Goal: Information Seeking & Learning: Find specific fact

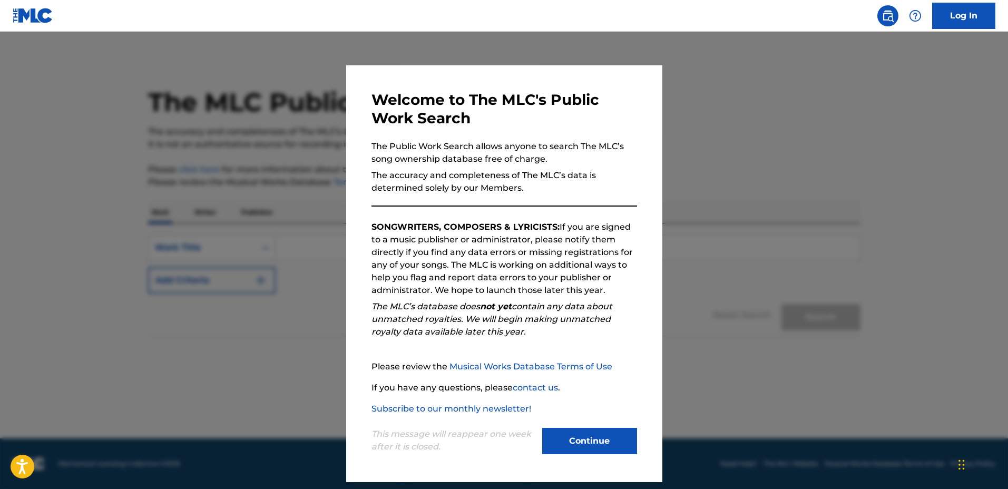
drag, startPoint x: 731, startPoint y: 203, endPoint x: 724, endPoint y: 206, distance: 7.7
click at [728, 205] on div at bounding box center [504, 276] width 1008 height 489
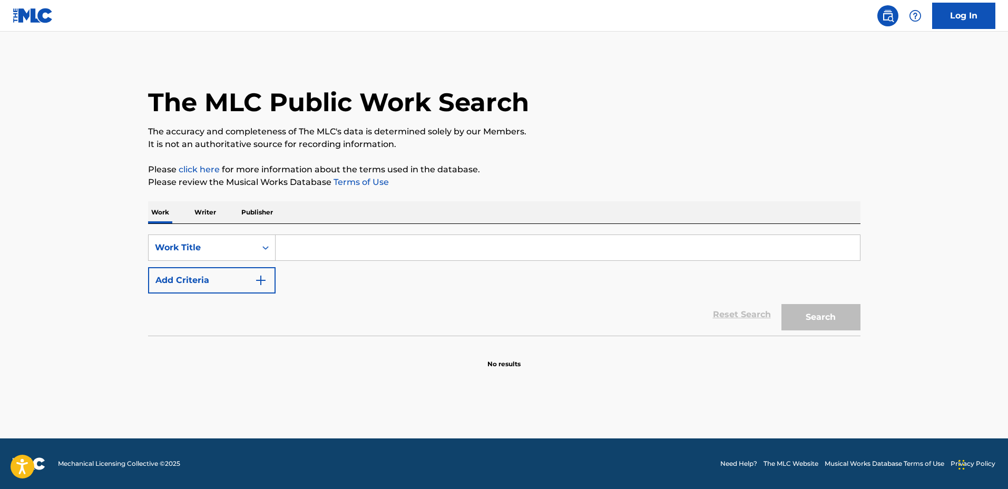
click at [696, 235] on div "Search Form" at bounding box center [568, 248] width 585 height 26
click at [693, 244] on input "Search Form" at bounding box center [568, 247] width 585 height 25
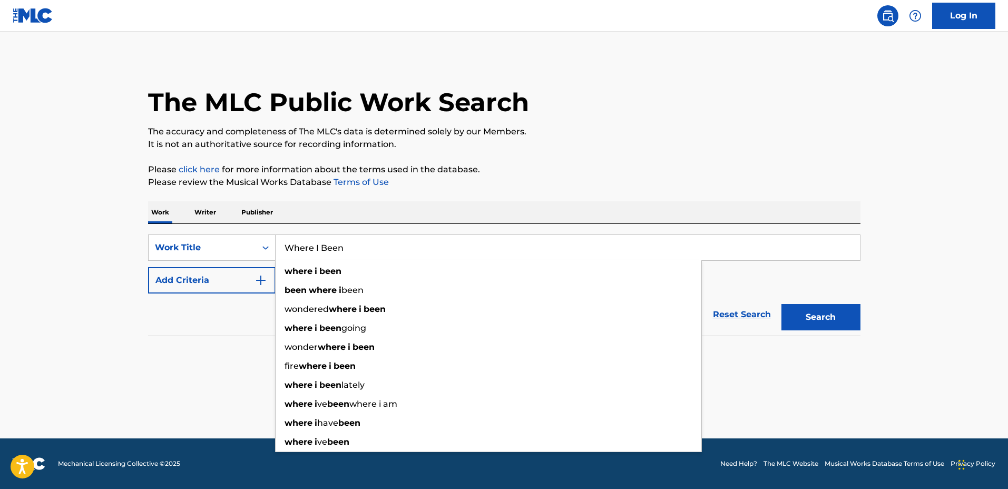
type input "Where I Been"
drag, startPoint x: 217, startPoint y: 277, endPoint x: 227, endPoint y: 277, distance: 9.5
click at [220, 277] on button "Add Criteria" at bounding box center [212, 280] width 128 height 26
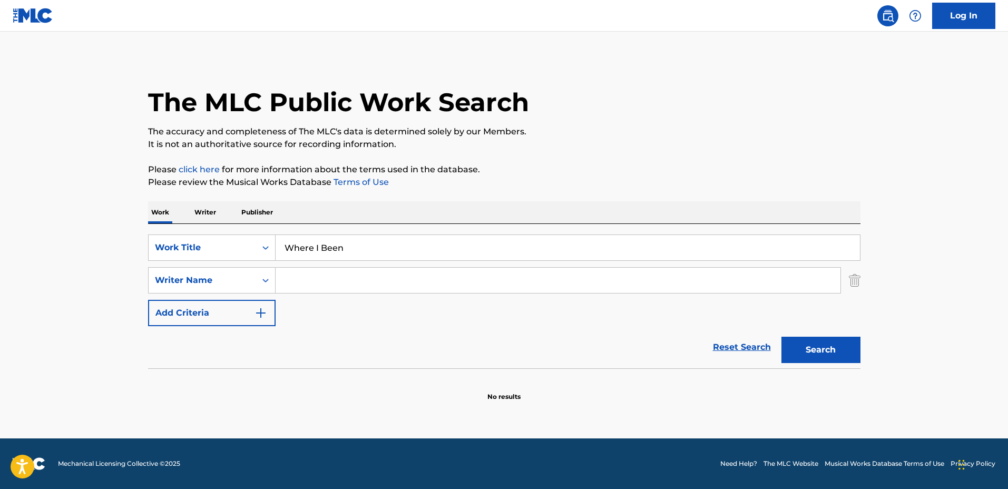
click at [298, 278] on input "Search Form" at bounding box center [558, 280] width 565 height 25
click at [449, 284] on input "Search Form" at bounding box center [558, 280] width 565 height 25
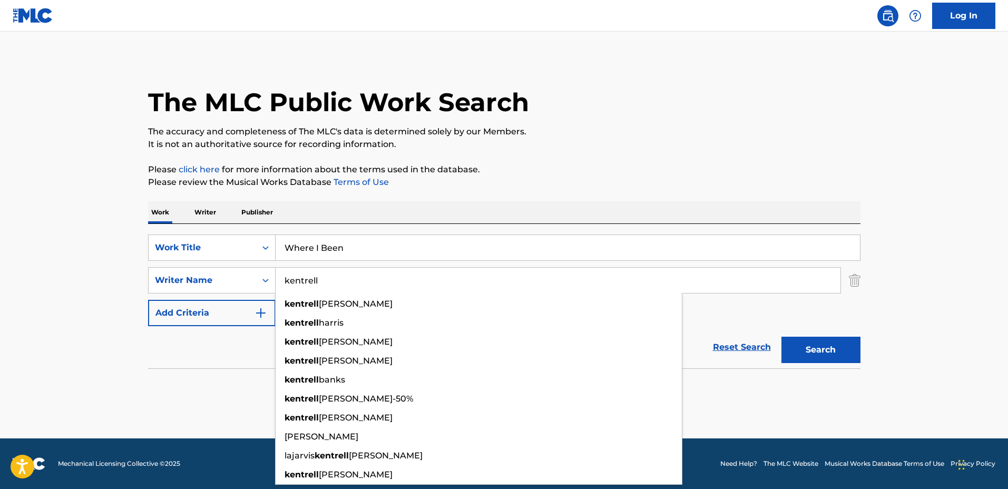
type input "kentrell"
click at [782, 337] on button "Search" at bounding box center [821, 350] width 79 height 26
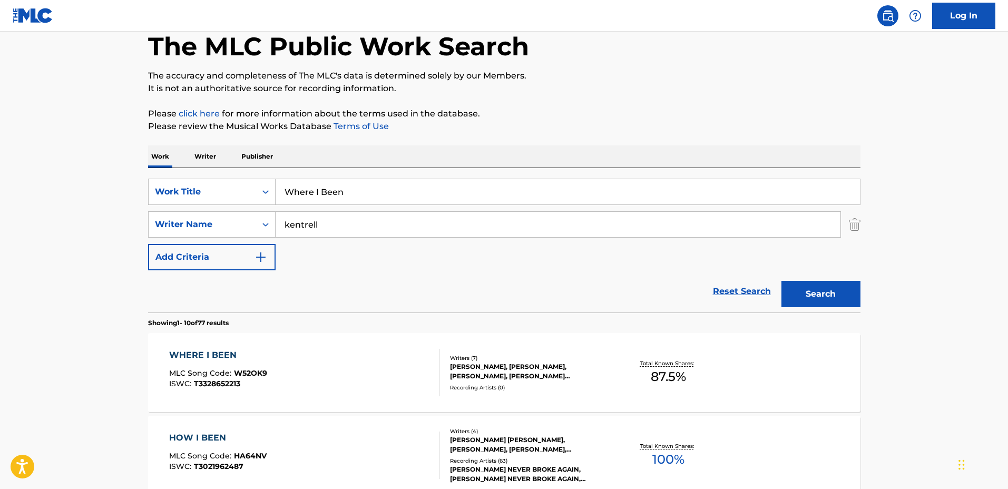
scroll to position [198, 0]
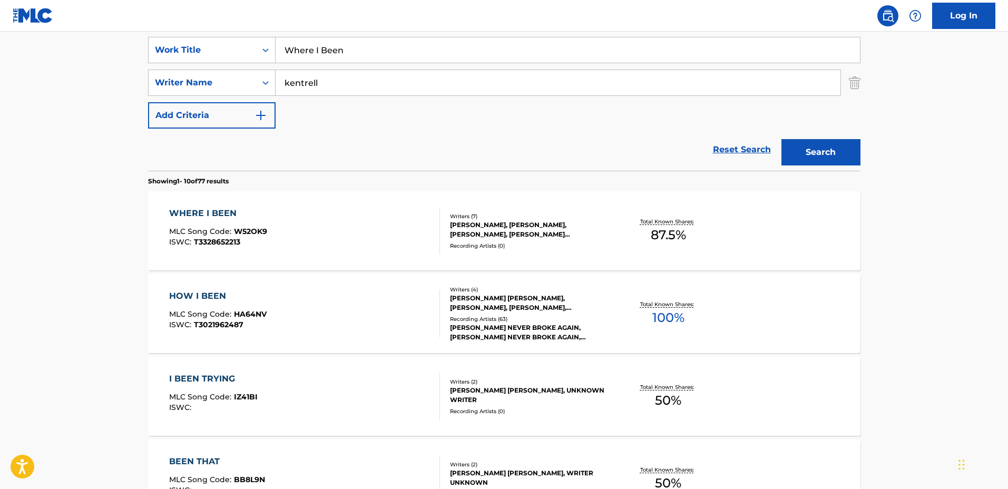
click at [623, 240] on div "Total Known Shares: 87.5 %" at bounding box center [668, 231] width 119 height 32
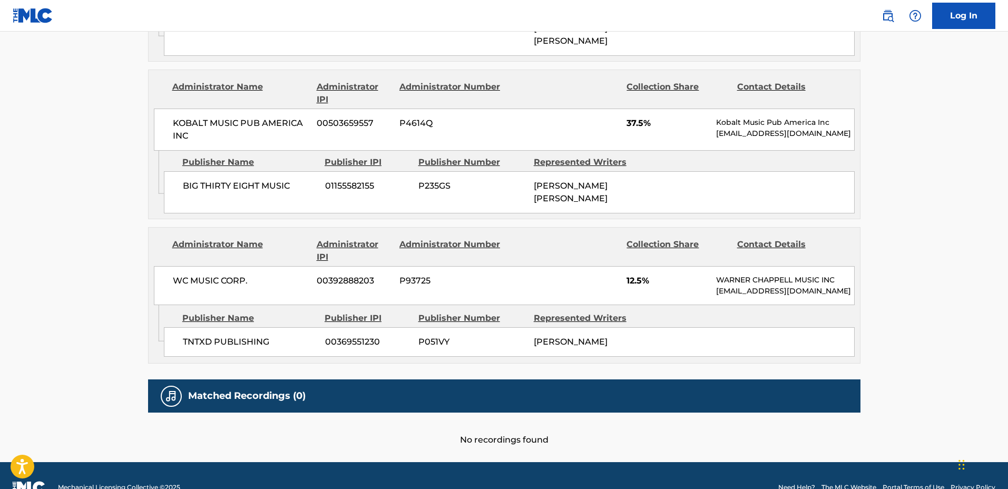
scroll to position [1395, 0]
